Goal: Transaction & Acquisition: Purchase product/service

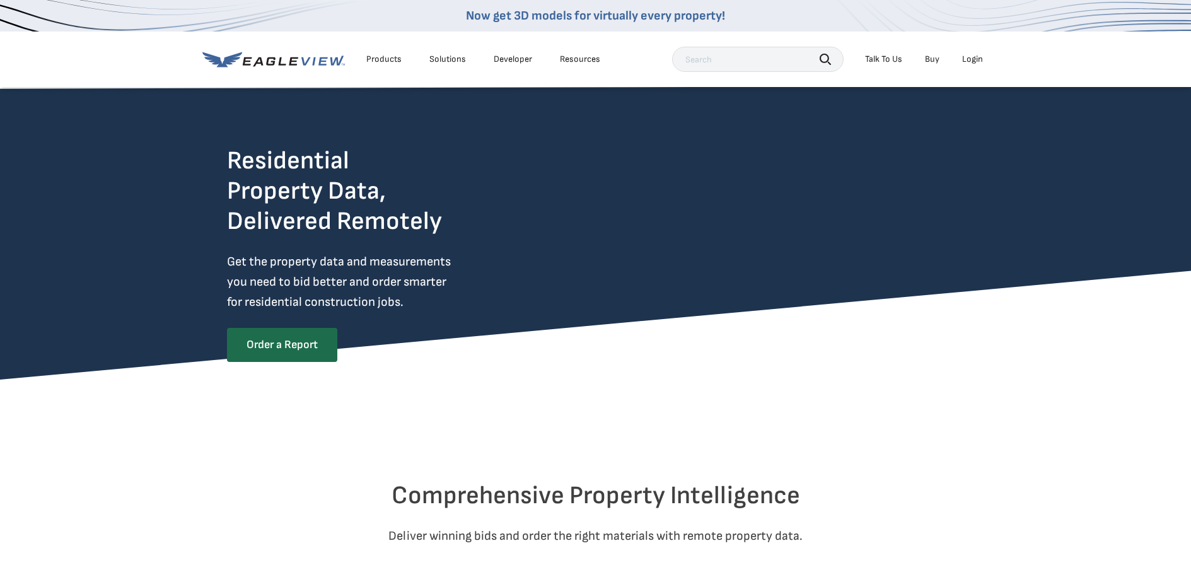
click at [972, 59] on div "Login" at bounding box center [972, 59] width 21 height 11
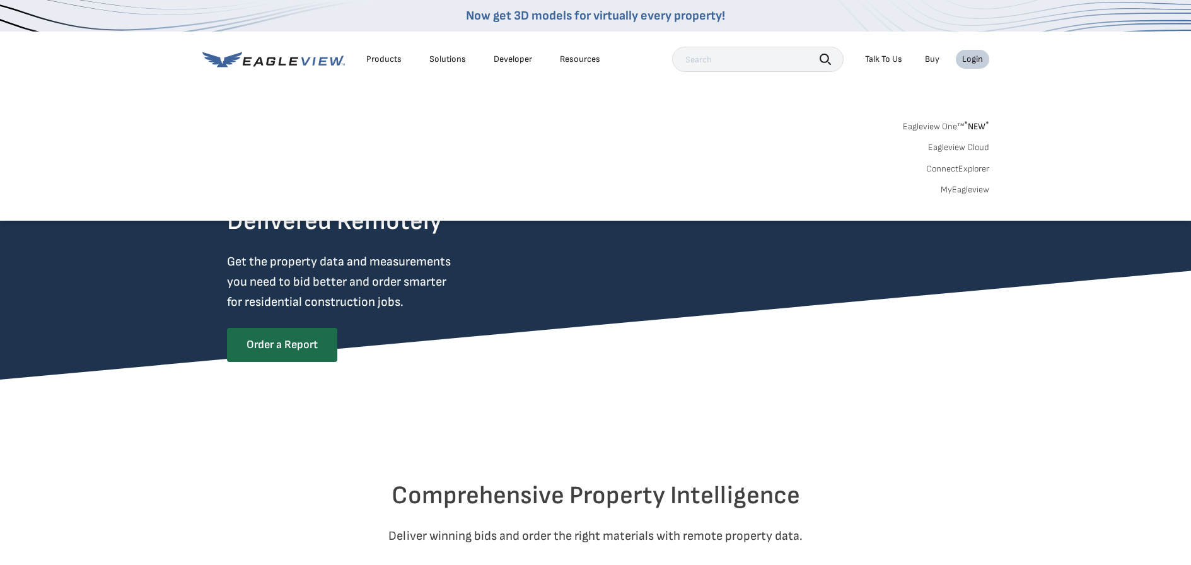
click at [973, 59] on div "Login" at bounding box center [972, 59] width 21 height 11
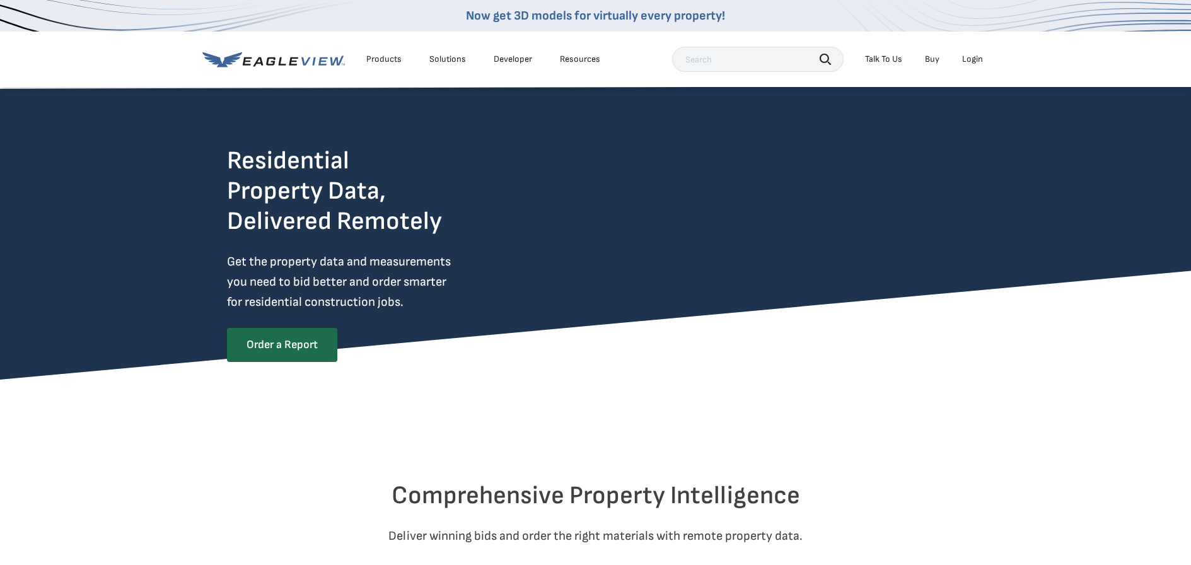
click at [972, 59] on div "Login" at bounding box center [972, 59] width 21 height 11
click at [966, 60] on div "Login" at bounding box center [972, 59] width 21 height 11
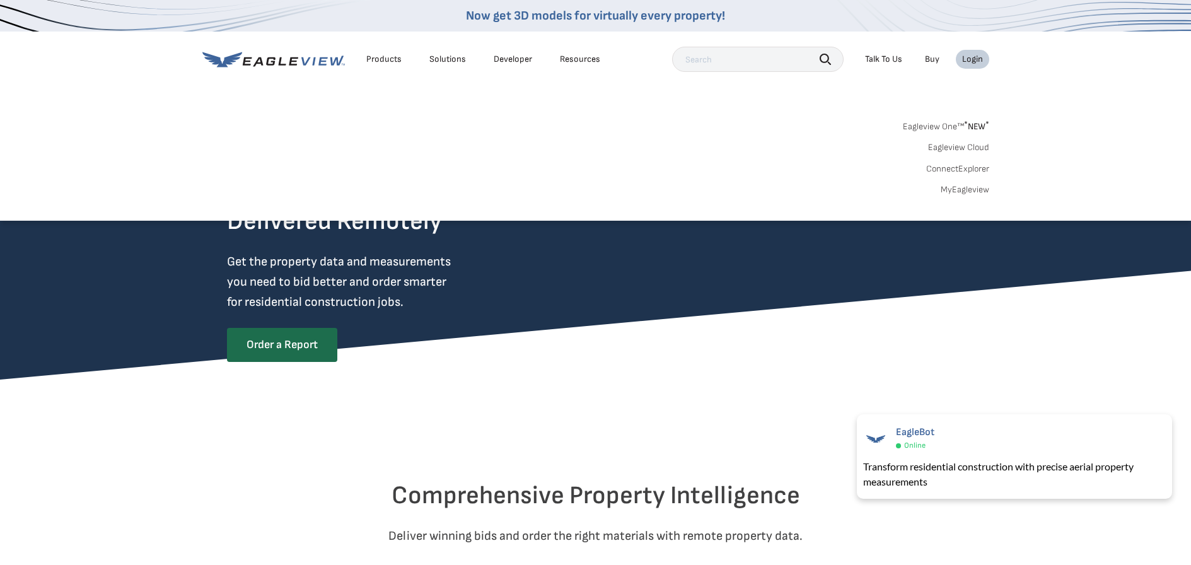
click at [964, 125] on sup "*" at bounding box center [966, 124] width 4 height 11
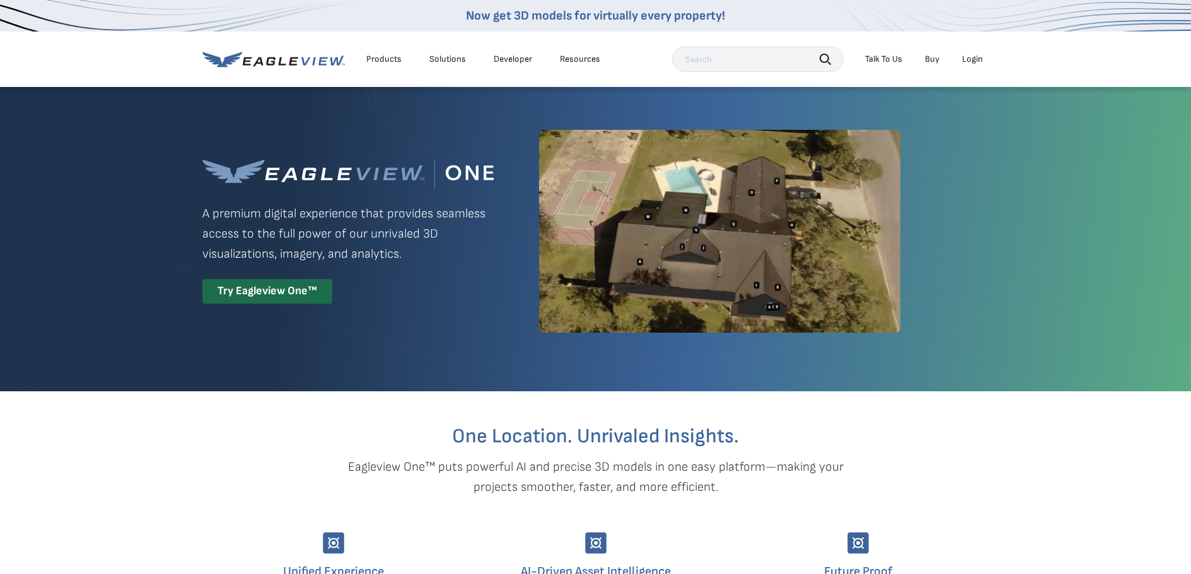
click at [968, 59] on div "Login" at bounding box center [972, 59] width 21 height 11
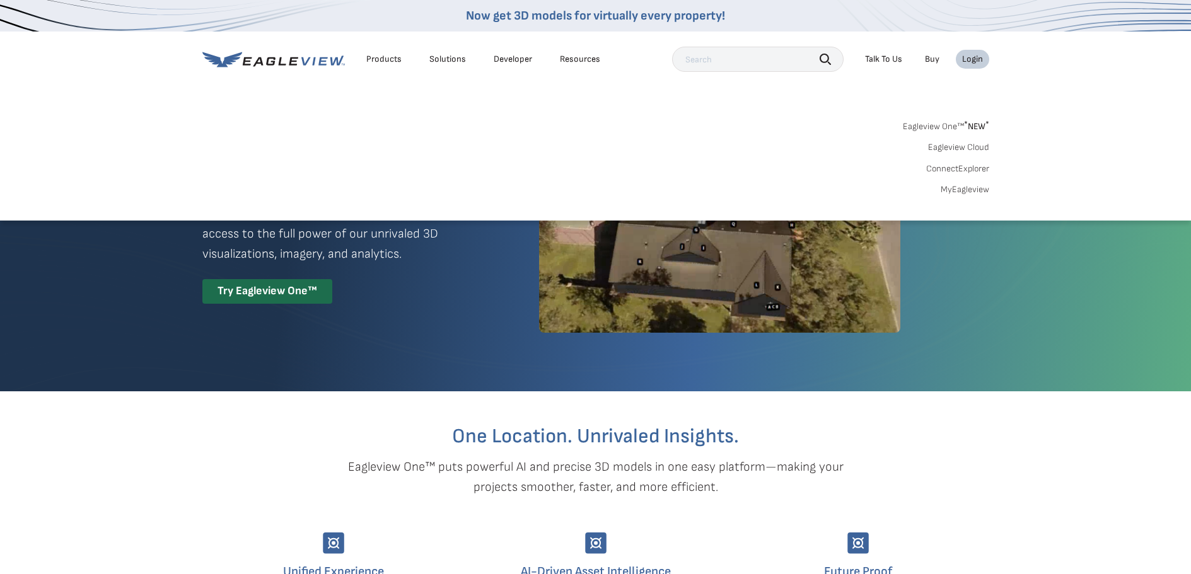
click at [946, 187] on link "MyEagleview" at bounding box center [965, 189] width 49 height 11
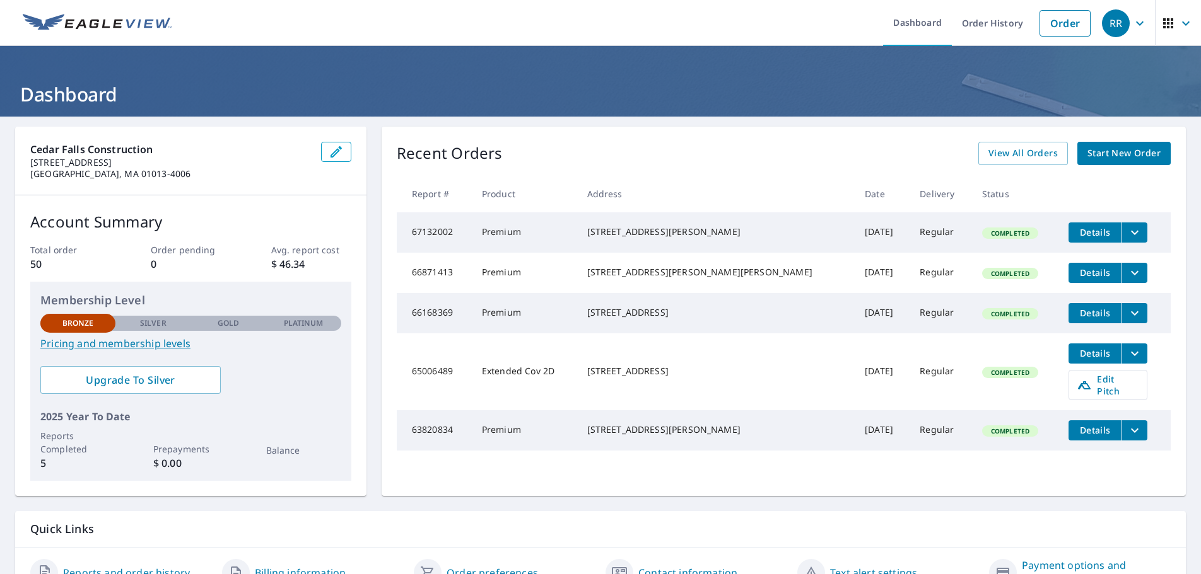
click at [1110, 156] on span "Start New Order" at bounding box center [1123, 154] width 73 height 16
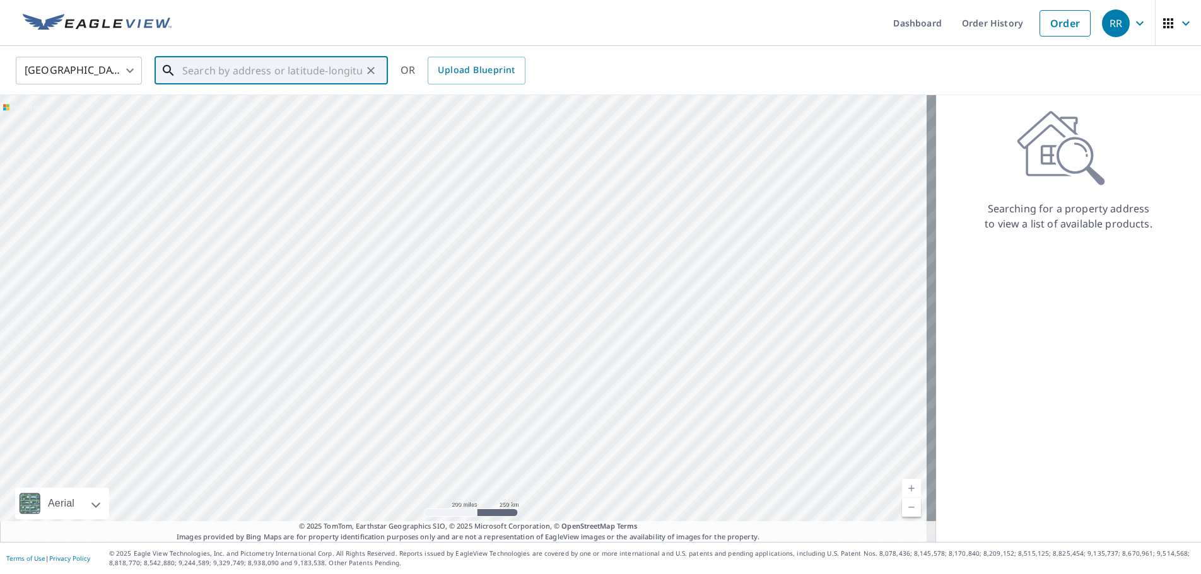
click at [196, 68] on input "text" at bounding box center [272, 70] width 180 height 35
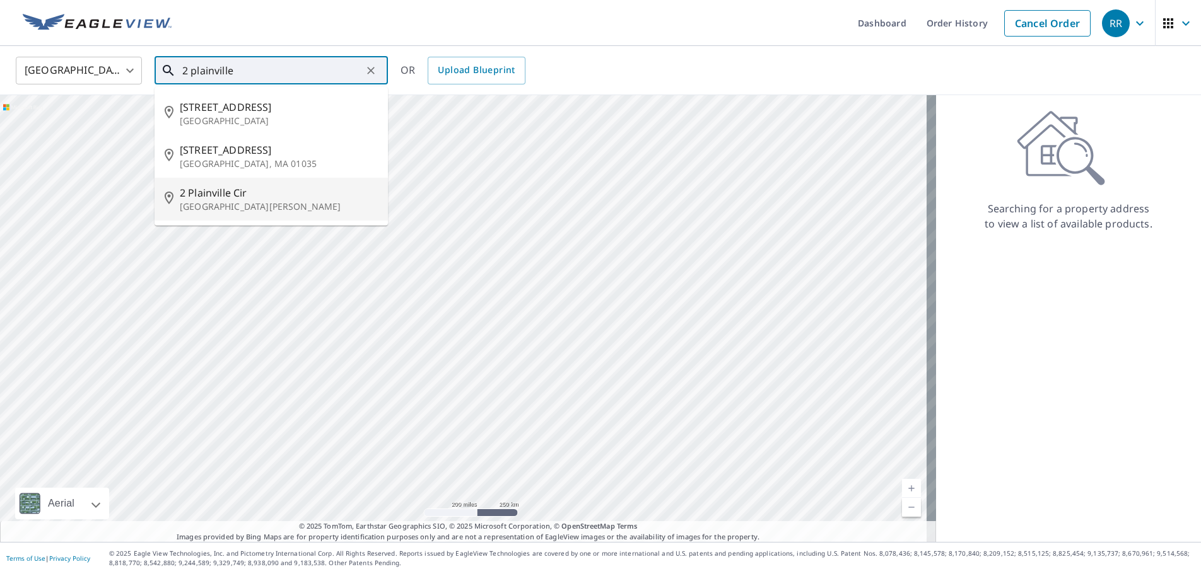
click at [194, 199] on span "2 Plainville Cir" at bounding box center [279, 192] width 198 height 15
type input "2 Plainville Cir South Hadley, MA 01075"
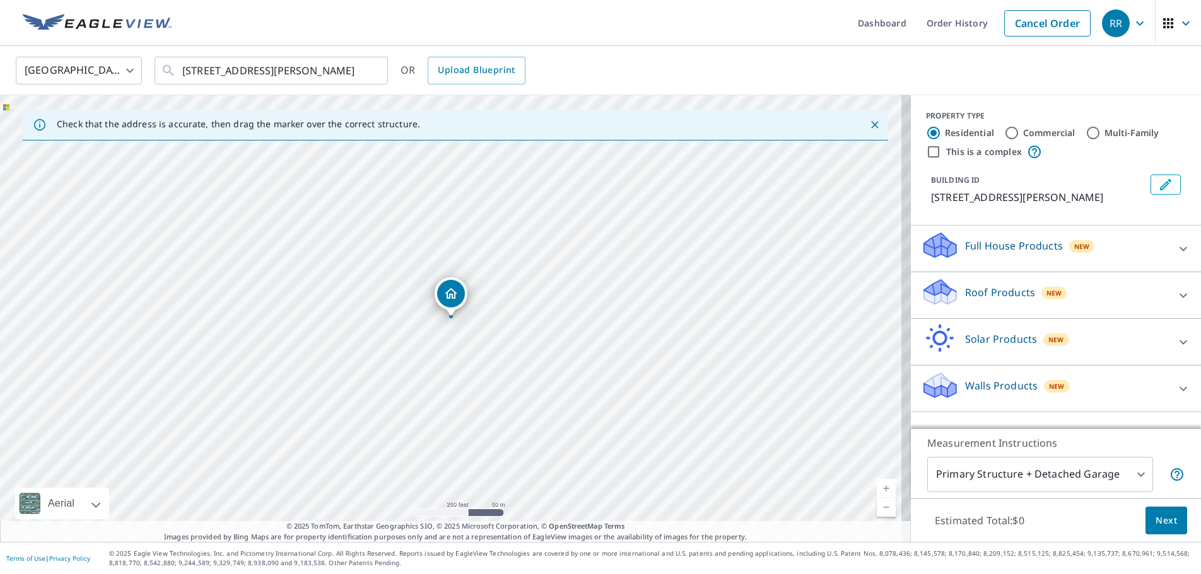
click at [1142, 300] on div "Roof Products New" at bounding box center [1044, 295] width 247 height 36
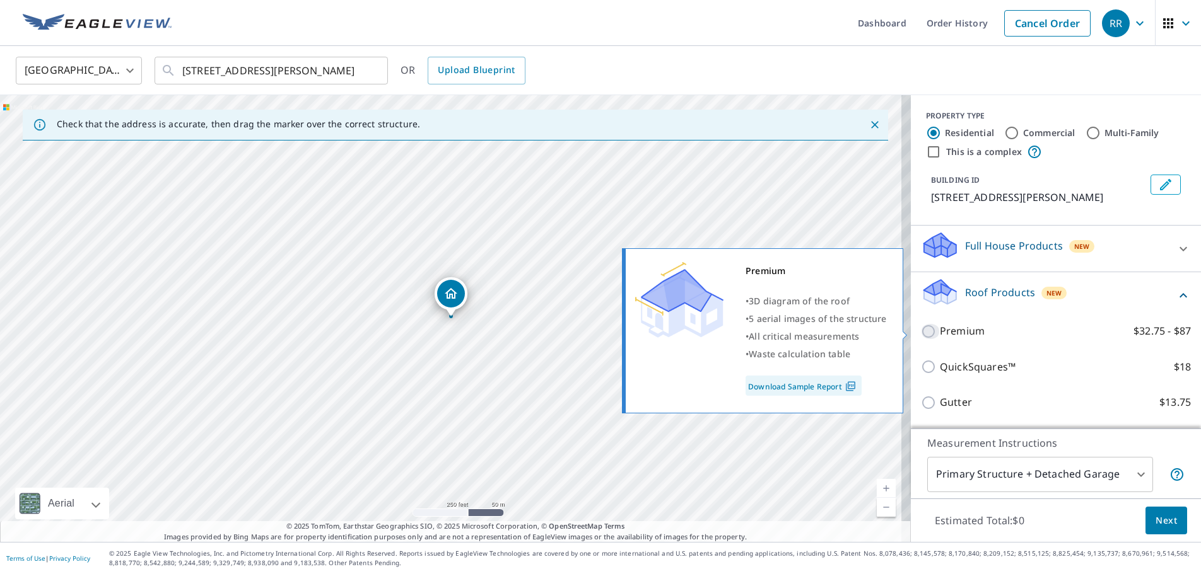
click at [921, 334] on input "Premium $32.75 - $87" at bounding box center [930, 331] width 19 height 15
checkbox input "true"
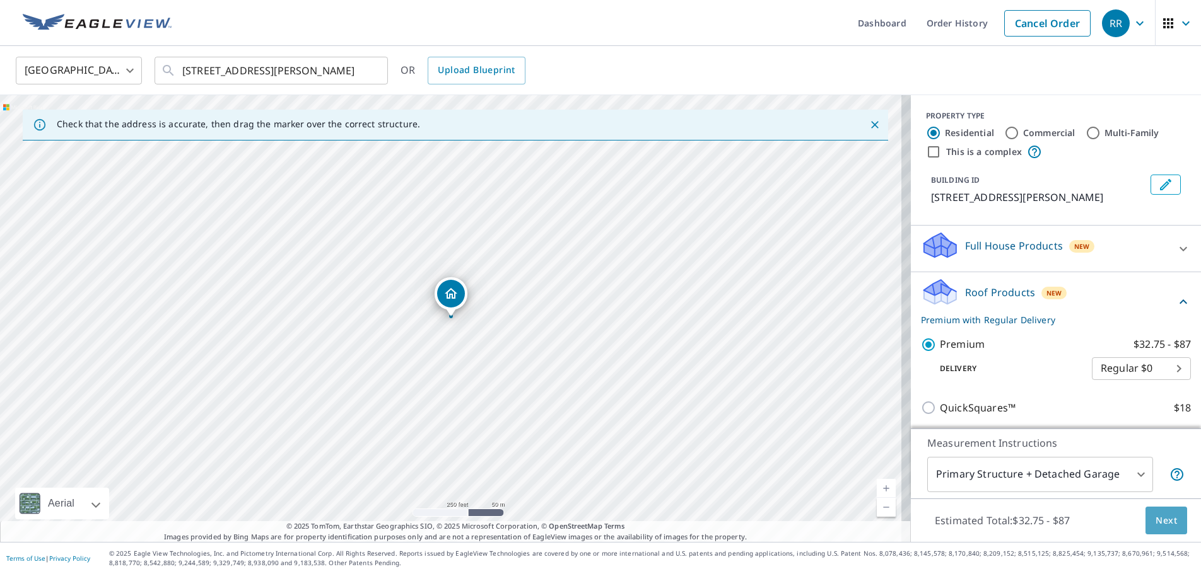
click at [1162, 517] on span "Next" at bounding box center [1165, 521] width 21 height 16
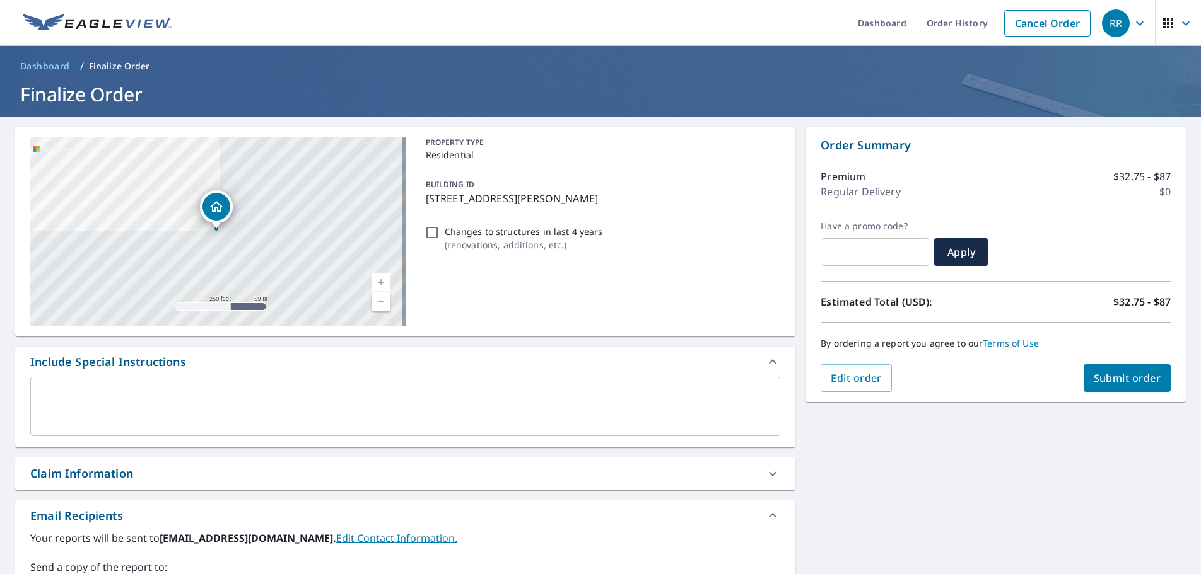
click at [1104, 371] on button "Submit order" at bounding box center [1127, 378] width 88 height 28
